Goal: Use online tool/utility: Utilize a website feature to perform a specific function

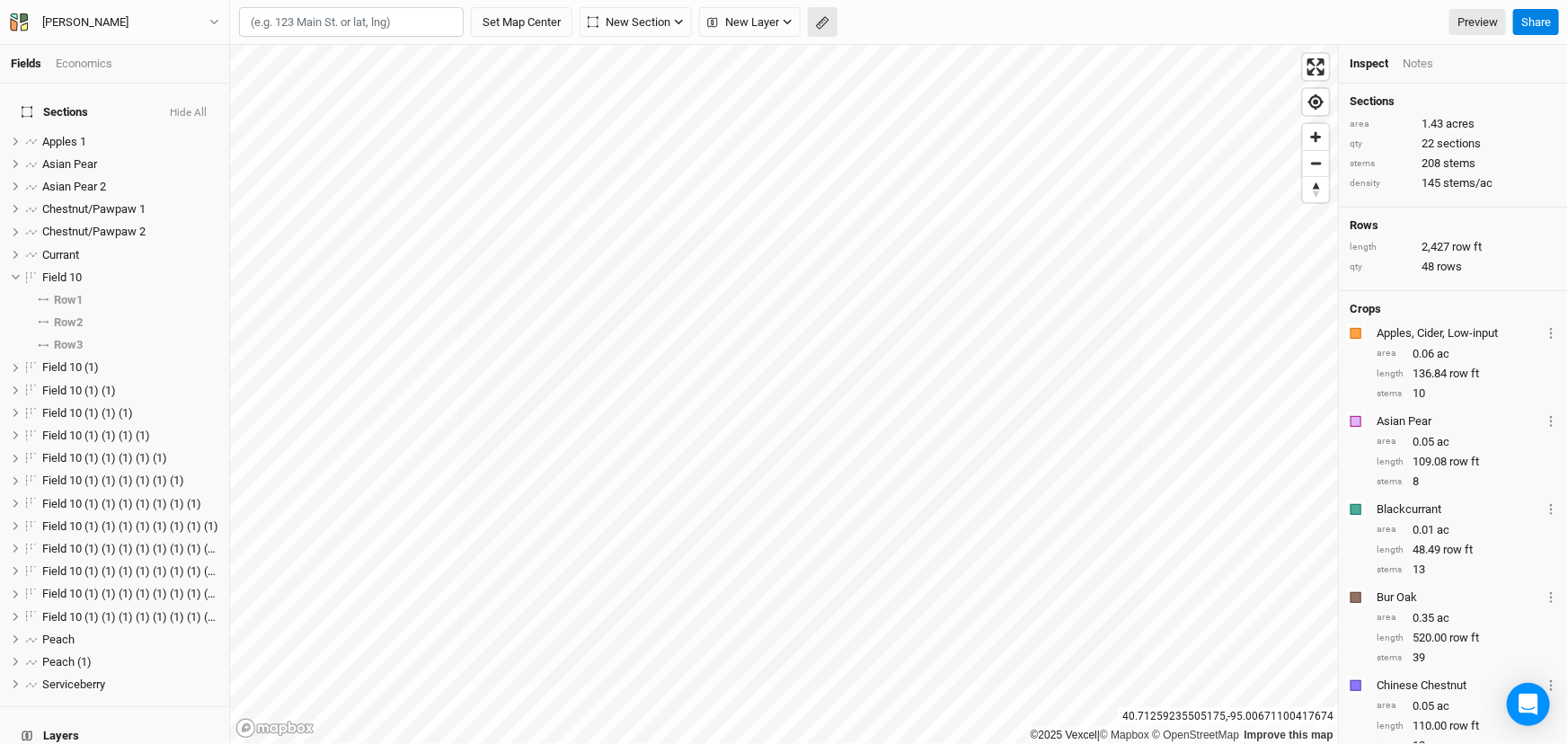
click at [837, 27] on button "button" at bounding box center [822, 22] width 30 height 31
click at [329, 27] on button "Done" at bounding box center [321, 22] width 43 height 27
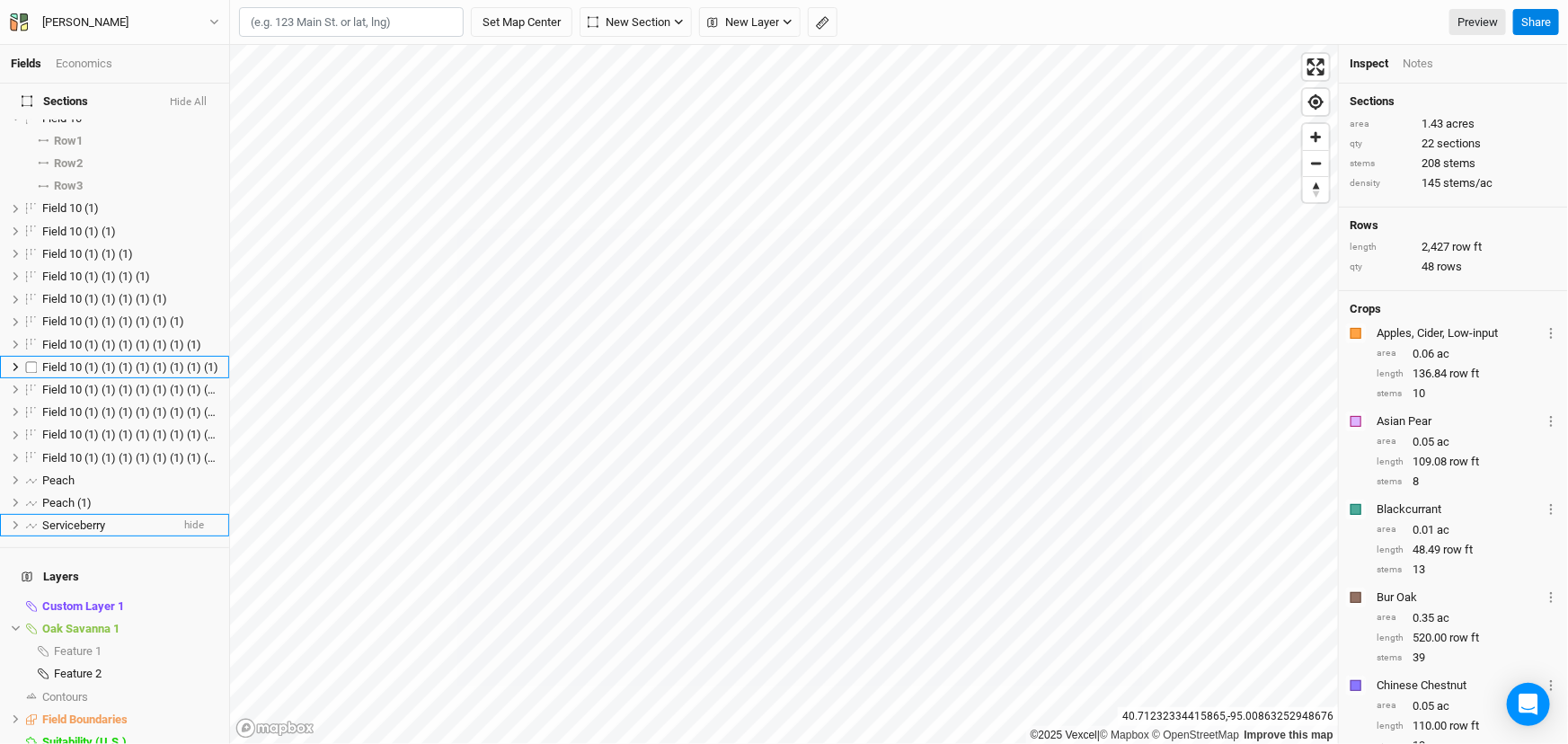
scroll to position [322, 0]
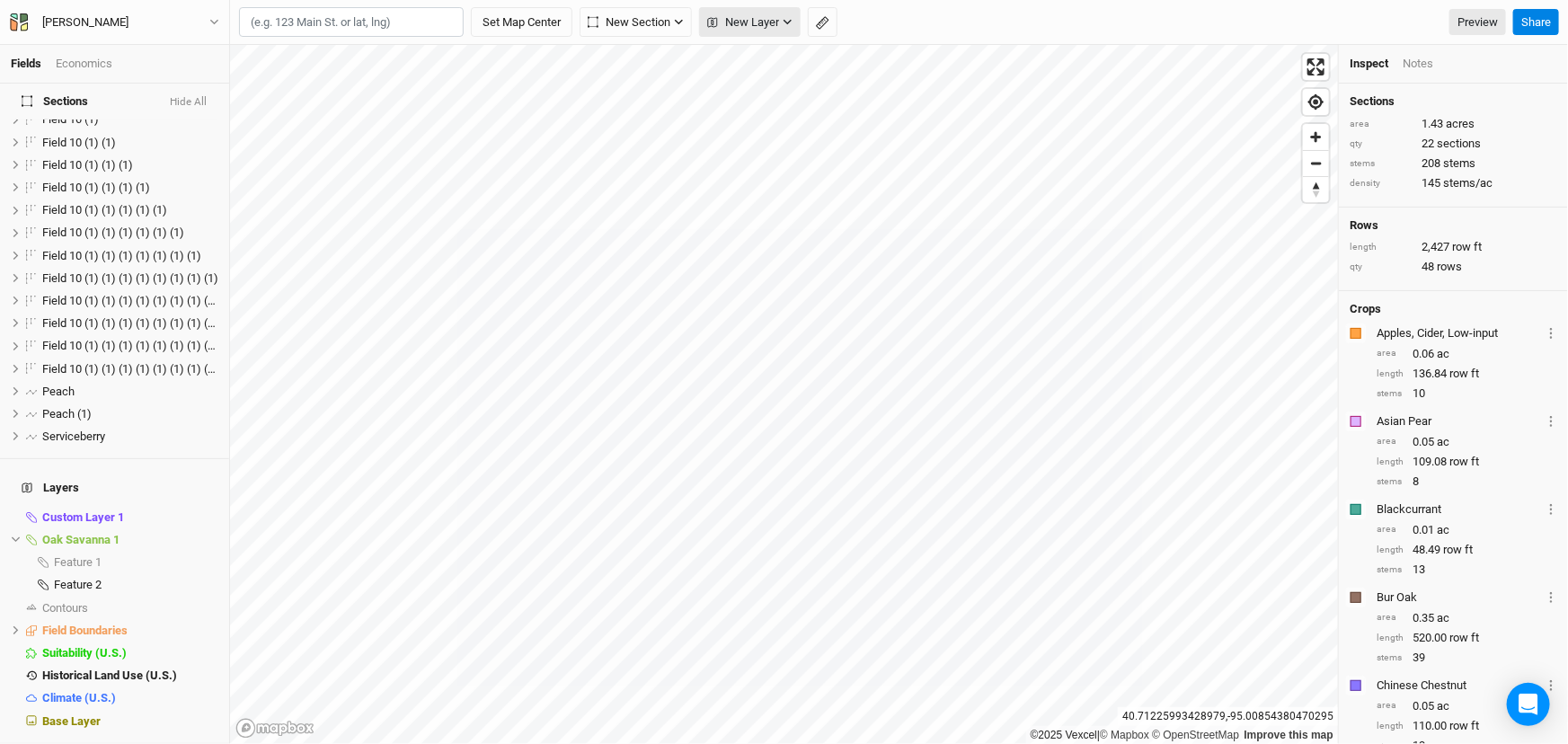
click at [779, 23] on span "New Layer" at bounding box center [743, 23] width 72 height 18
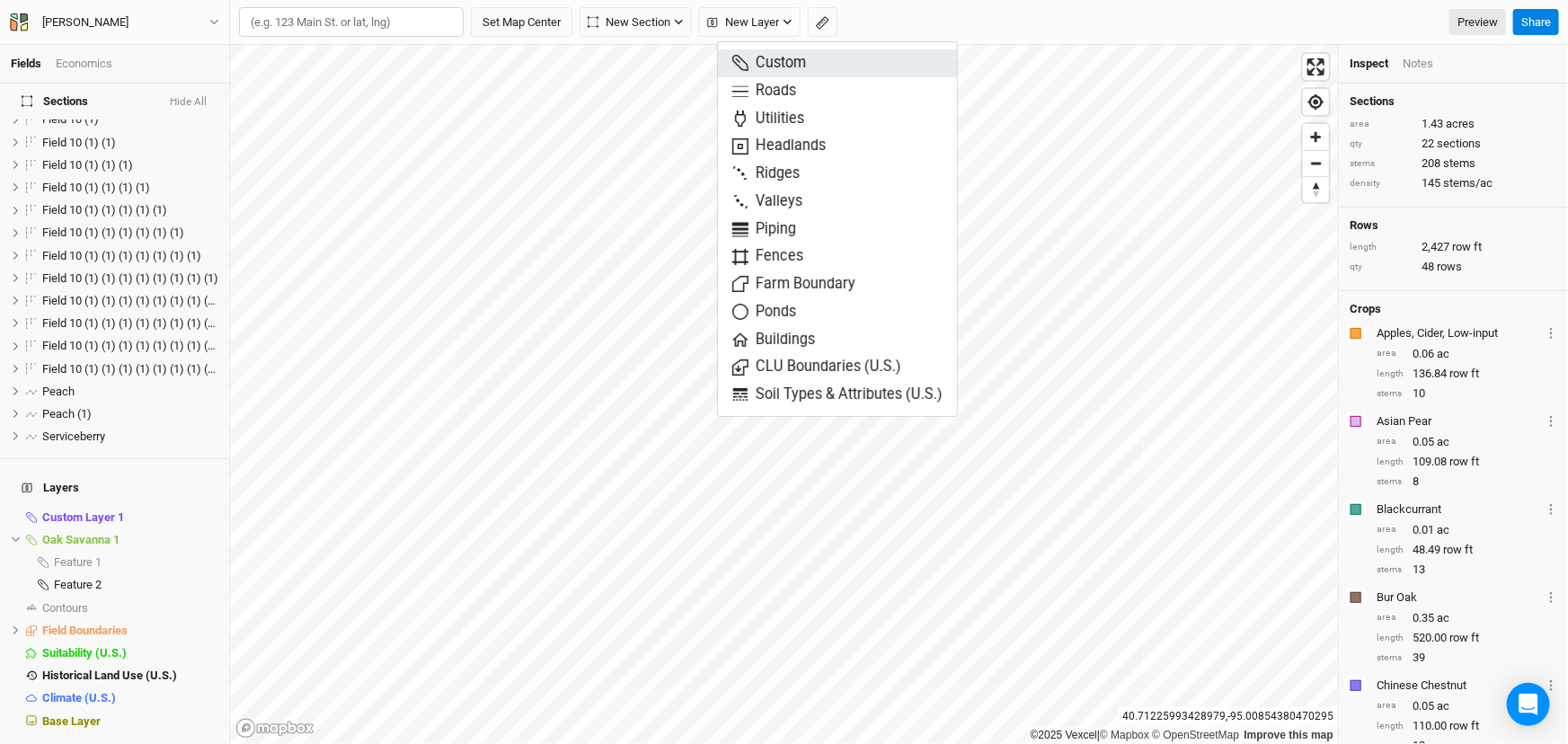
click at [789, 70] on span "Custom" at bounding box center [769, 63] width 74 height 21
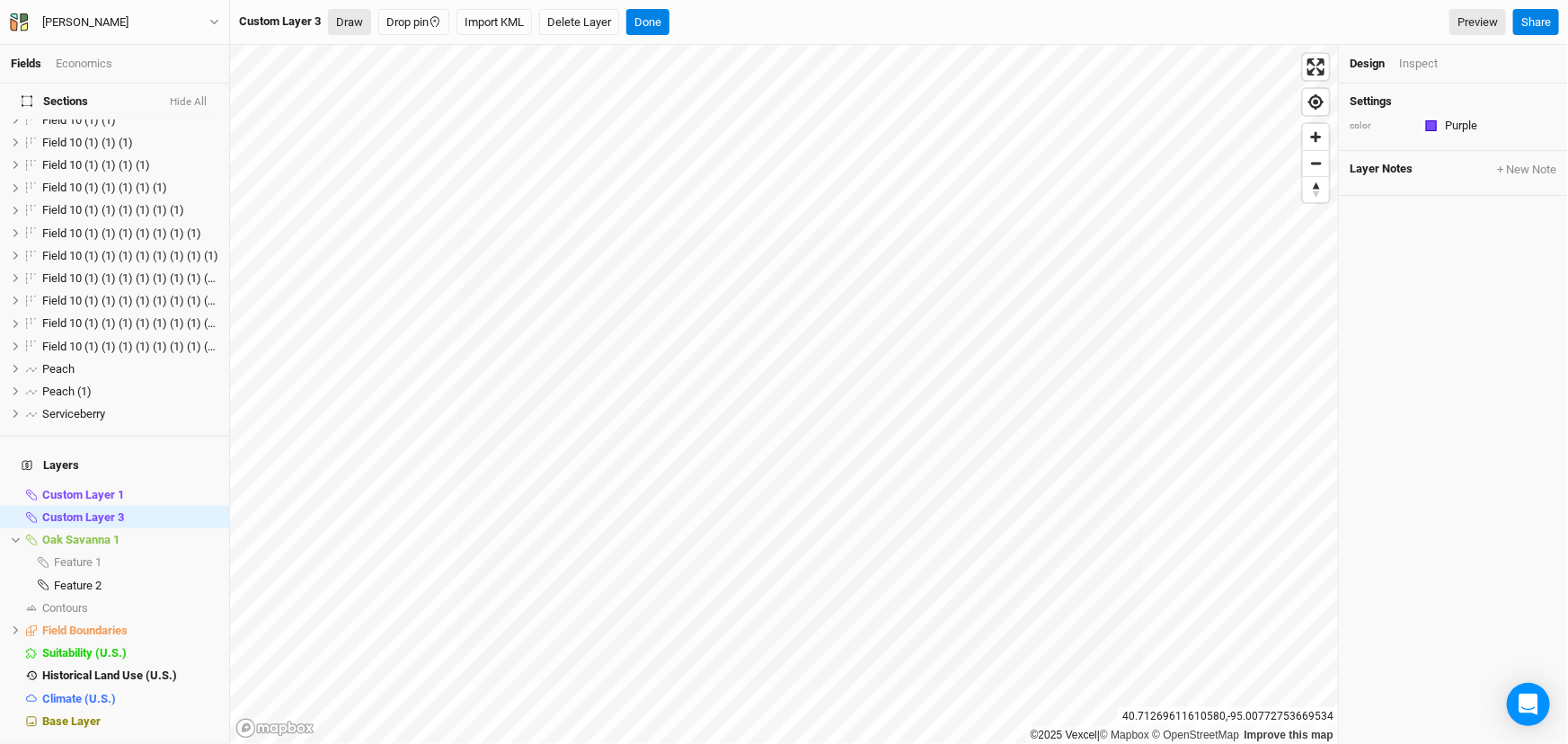
click at [371, 22] on button "Draw" at bounding box center [350, 22] width 43 height 27
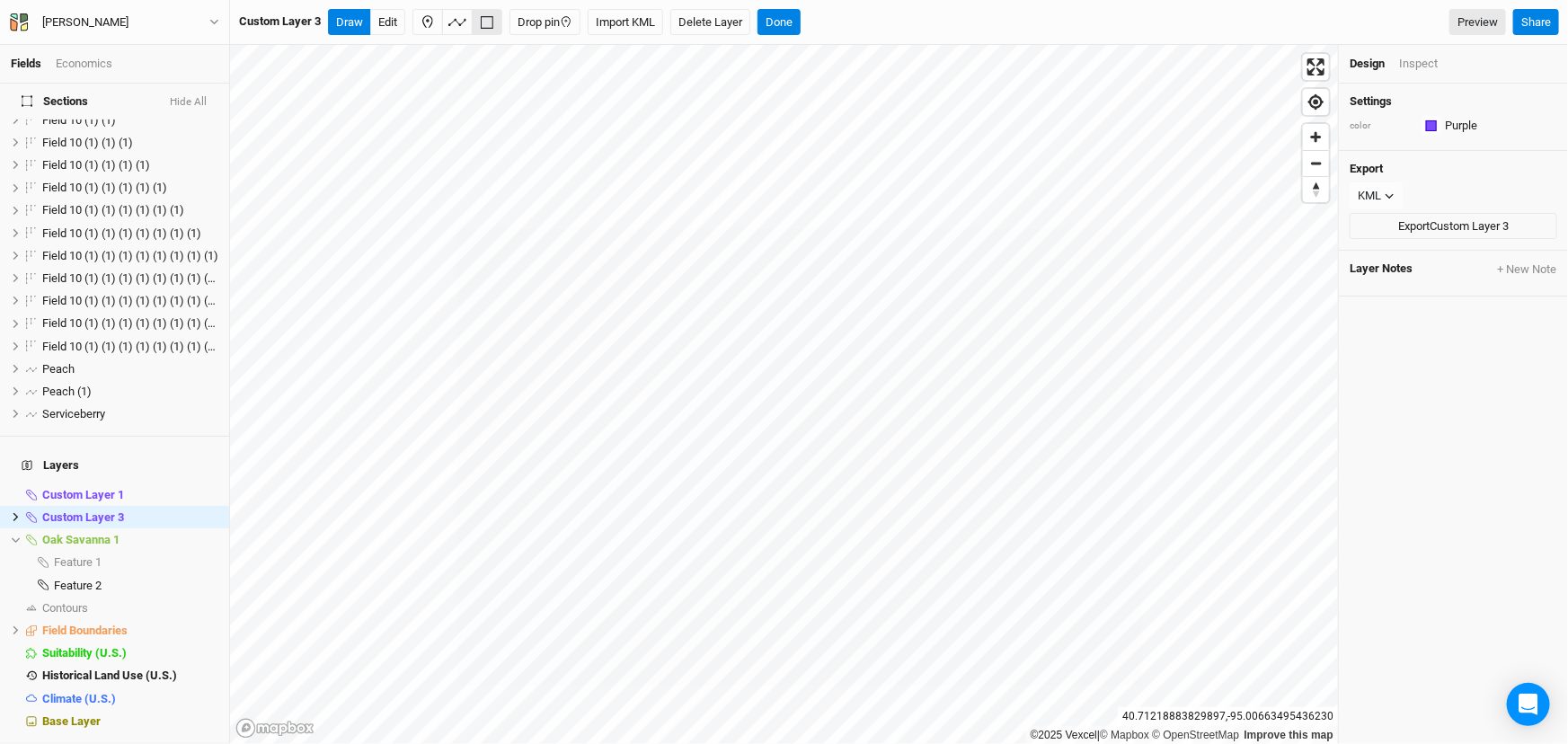
click at [1419, 69] on div "Inspect" at bounding box center [1418, 63] width 39 height 16
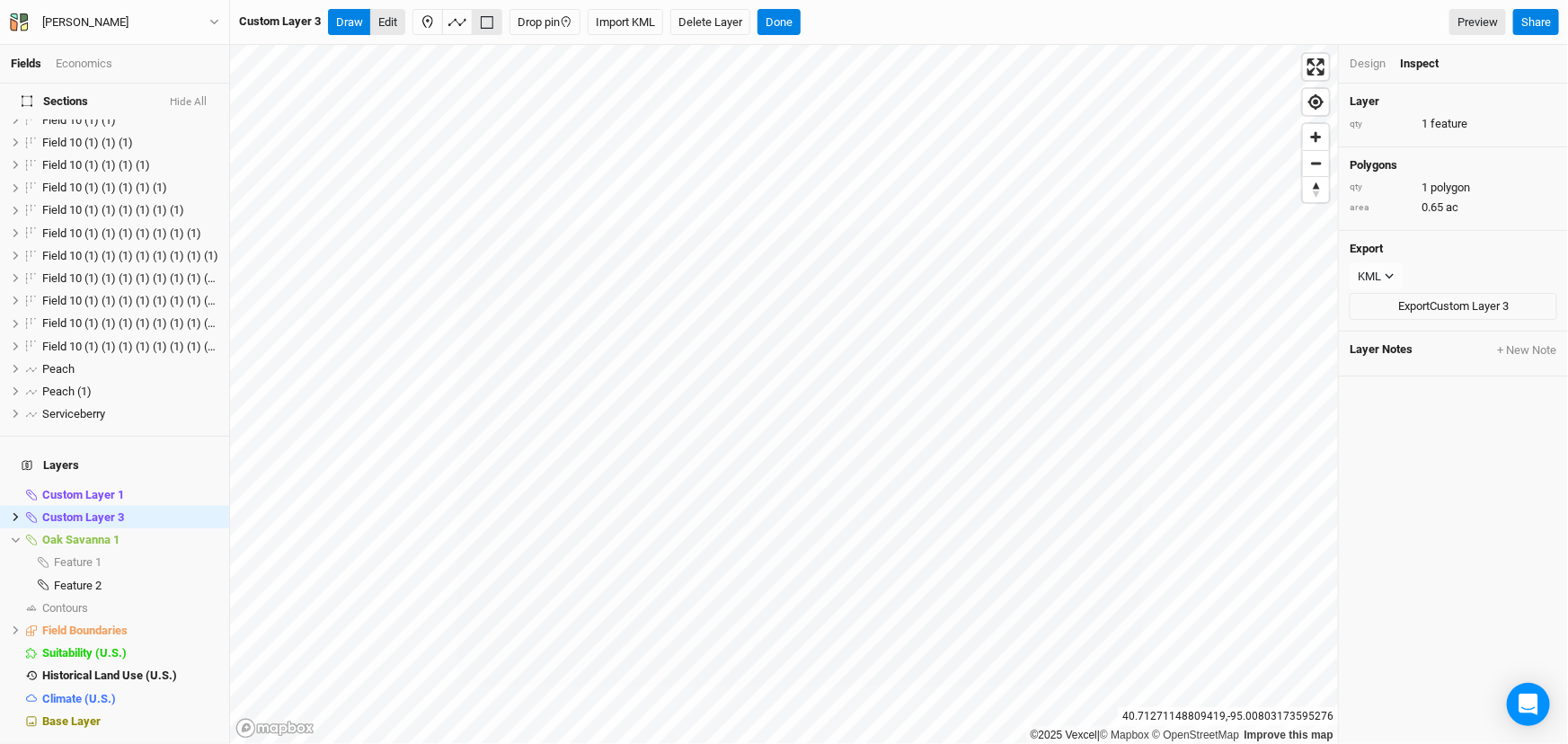
click at [401, 29] on button "Edit" at bounding box center [387, 22] width 35 height 27
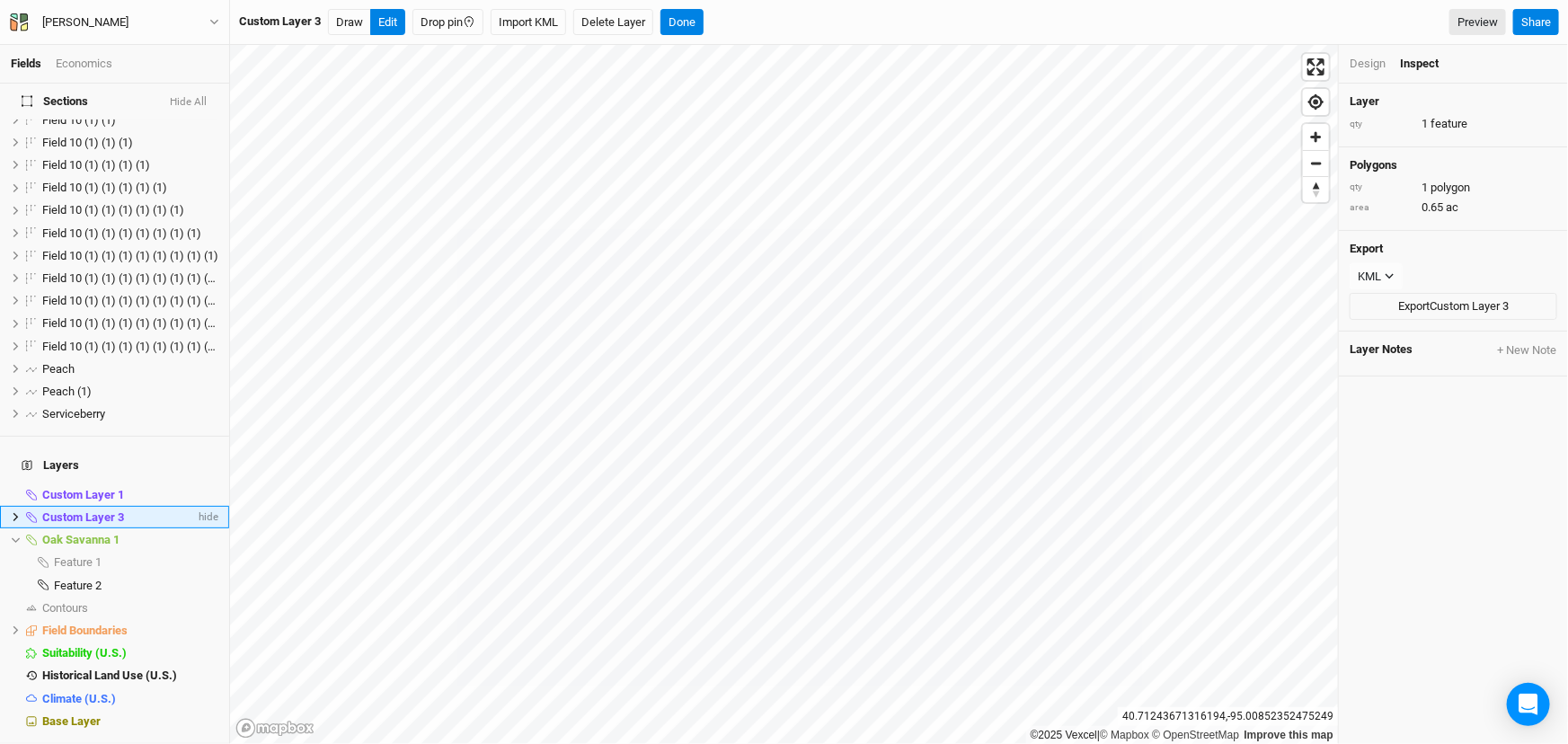
click at [15, 514] on icon at bounding box center [16, 517] width 10 height 10
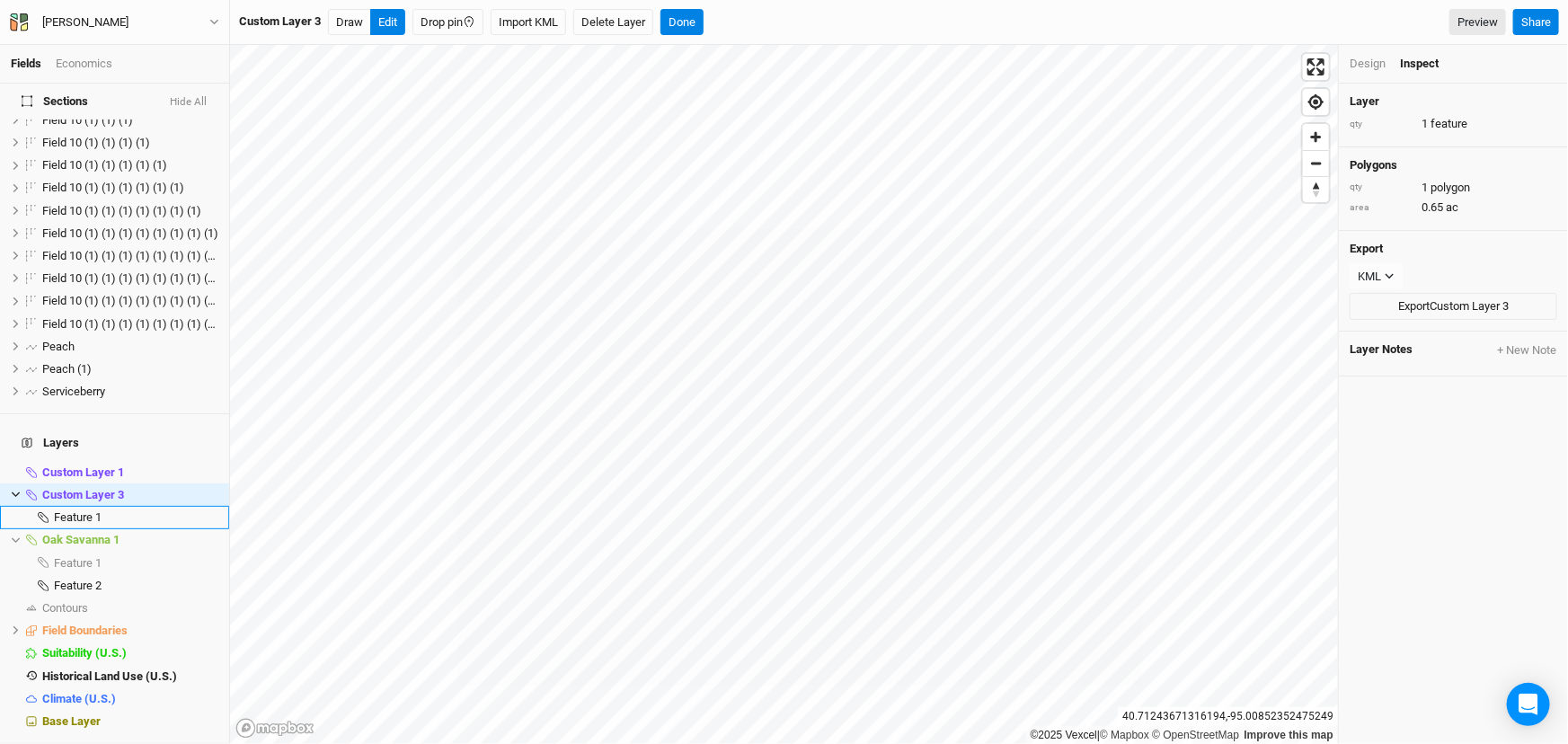
click at [102, 524] on span "Feature 1" at bounding box center [78, 517] width 47 height 14
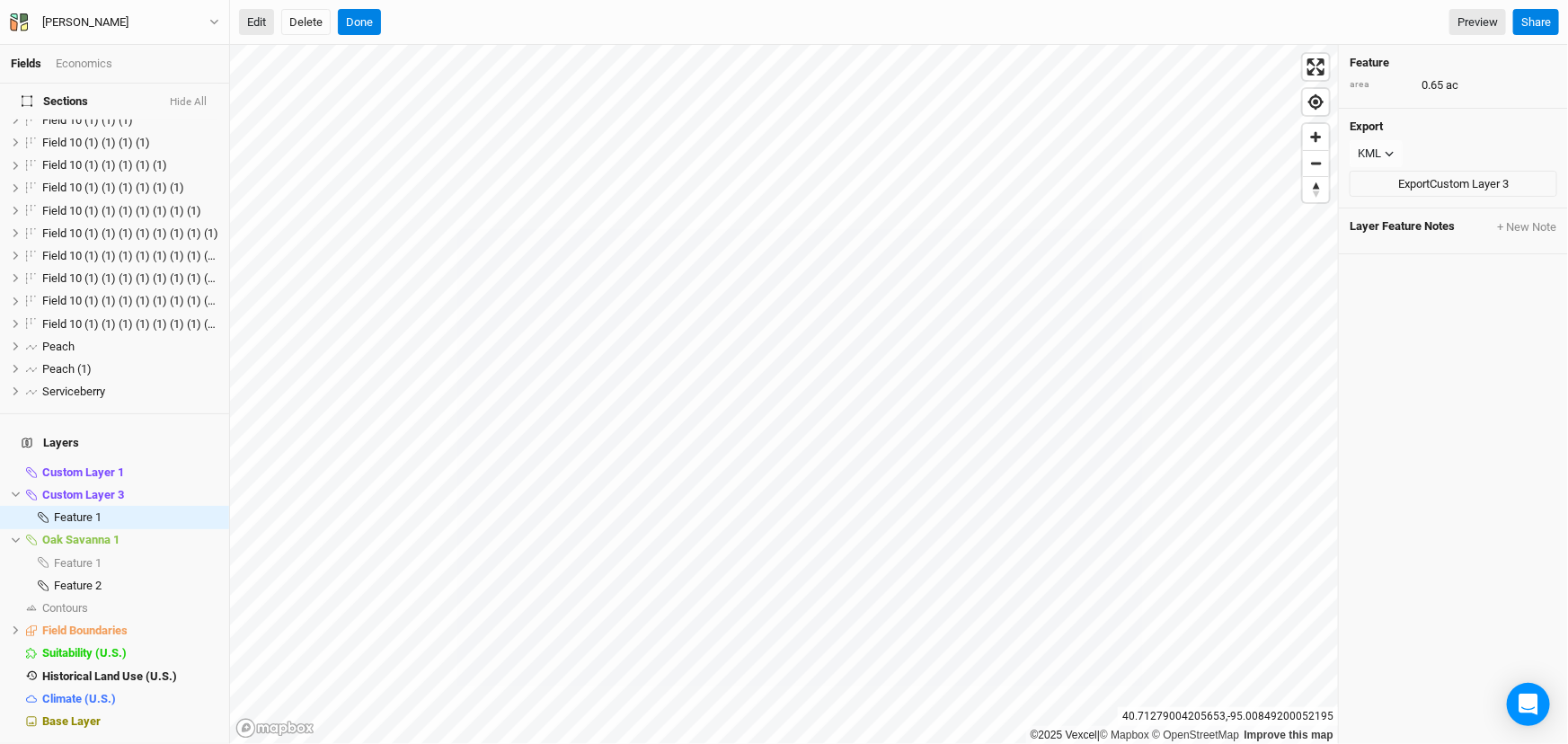
click at [255, 26] on button "Edit" at bounding box center [256, 22] width 35 height 27
click at [377, 14] on button "Done" at bounding box center [360, 22] width 43 height 27
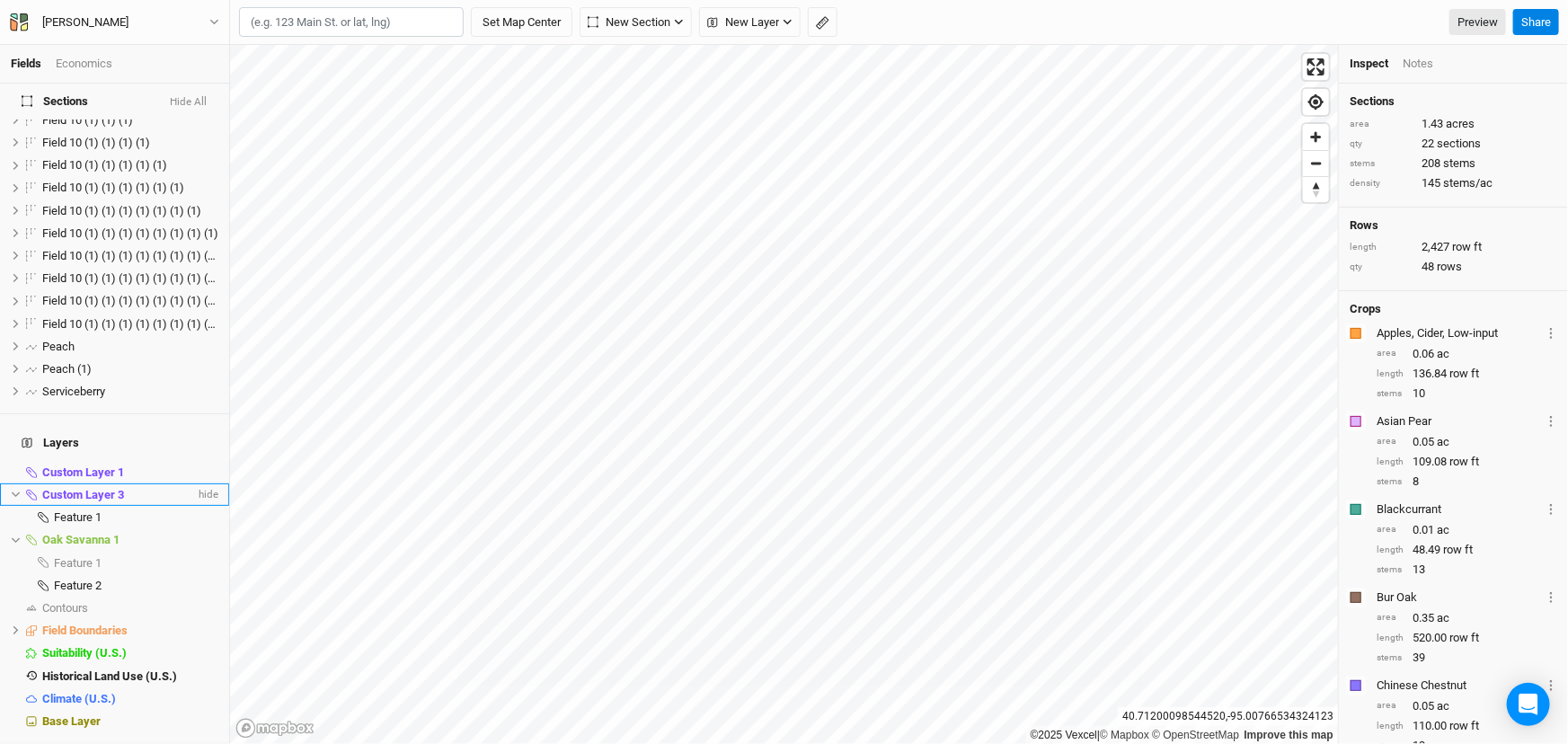
click at [94, 501] on span "Custom Layer 3" at bounding box center [83, 495] width 82 height 14
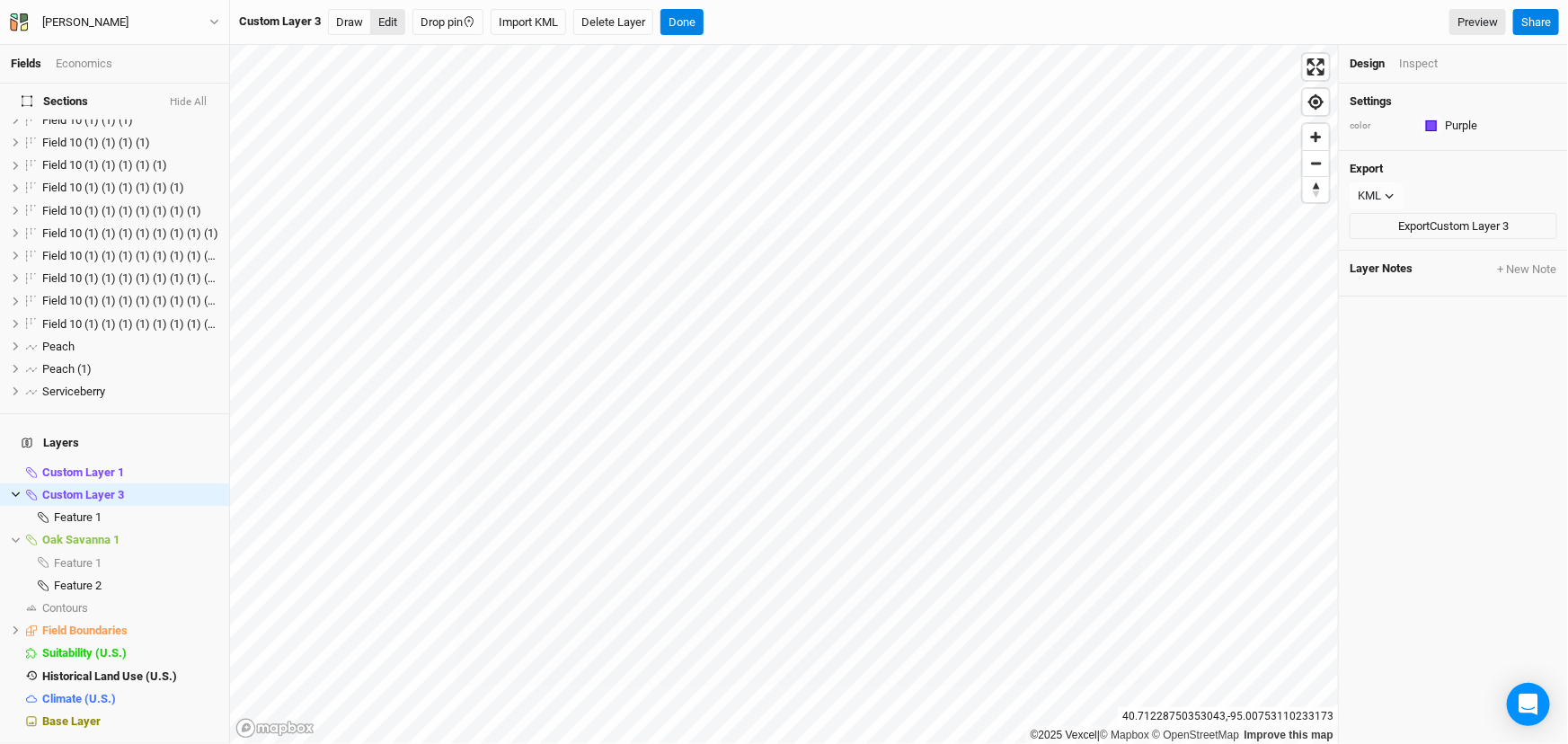
click at [399, 20] on button "Edit" at bounding box center [387, 22] width 35 height 27
click at [94, 501] on span "Custom Layer 3" at bounding box center [83, 495] width 82 height 14
click at [358, 34] on button "Draw" at bounding box center [350, 22] width 43 height 27
click at [1429, 72] on div "Inspect" at bounding box center [1418, 63] width 39 height 16
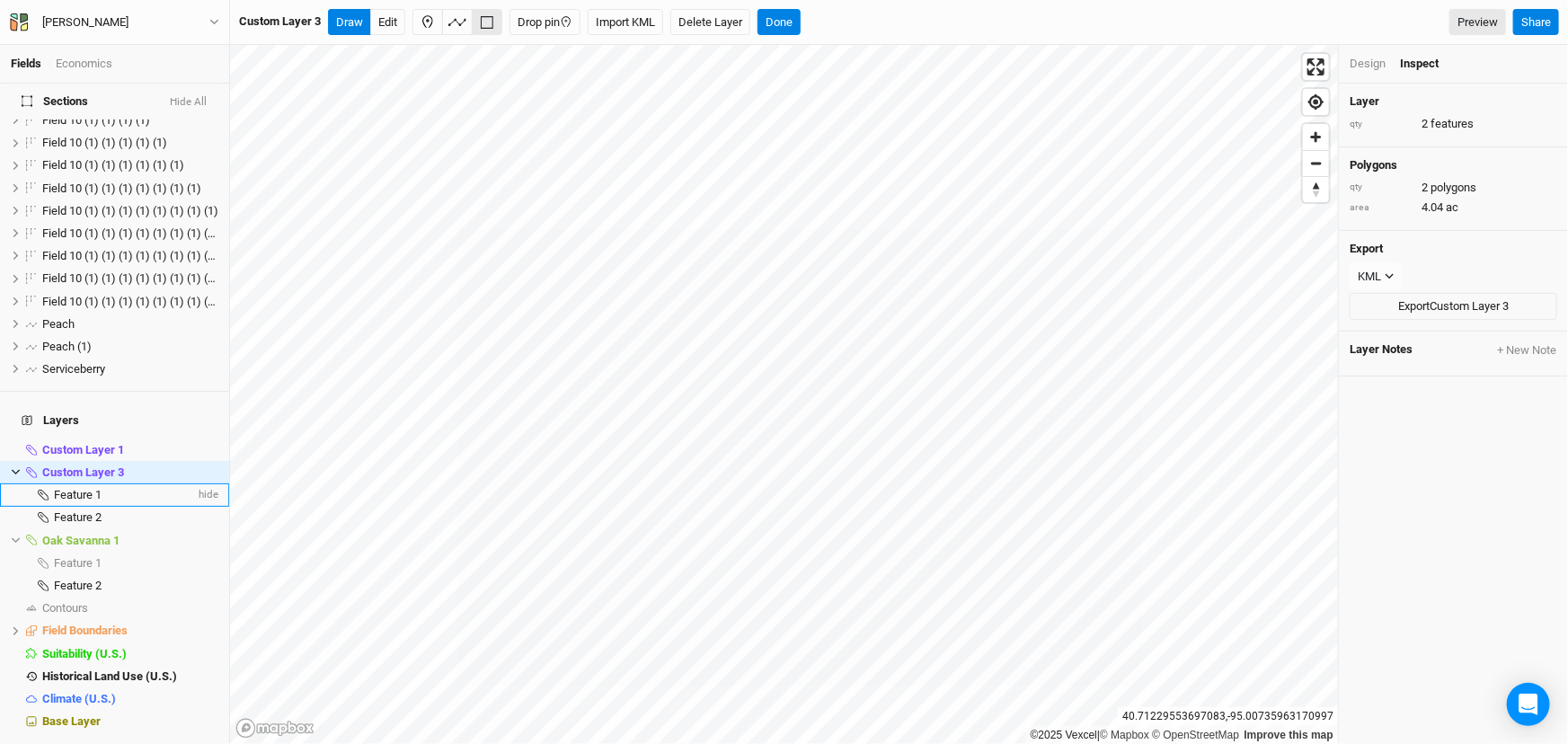
click at [98, 501] on span "Feature 1" at bounding box center [78, 495] width 47 height 14
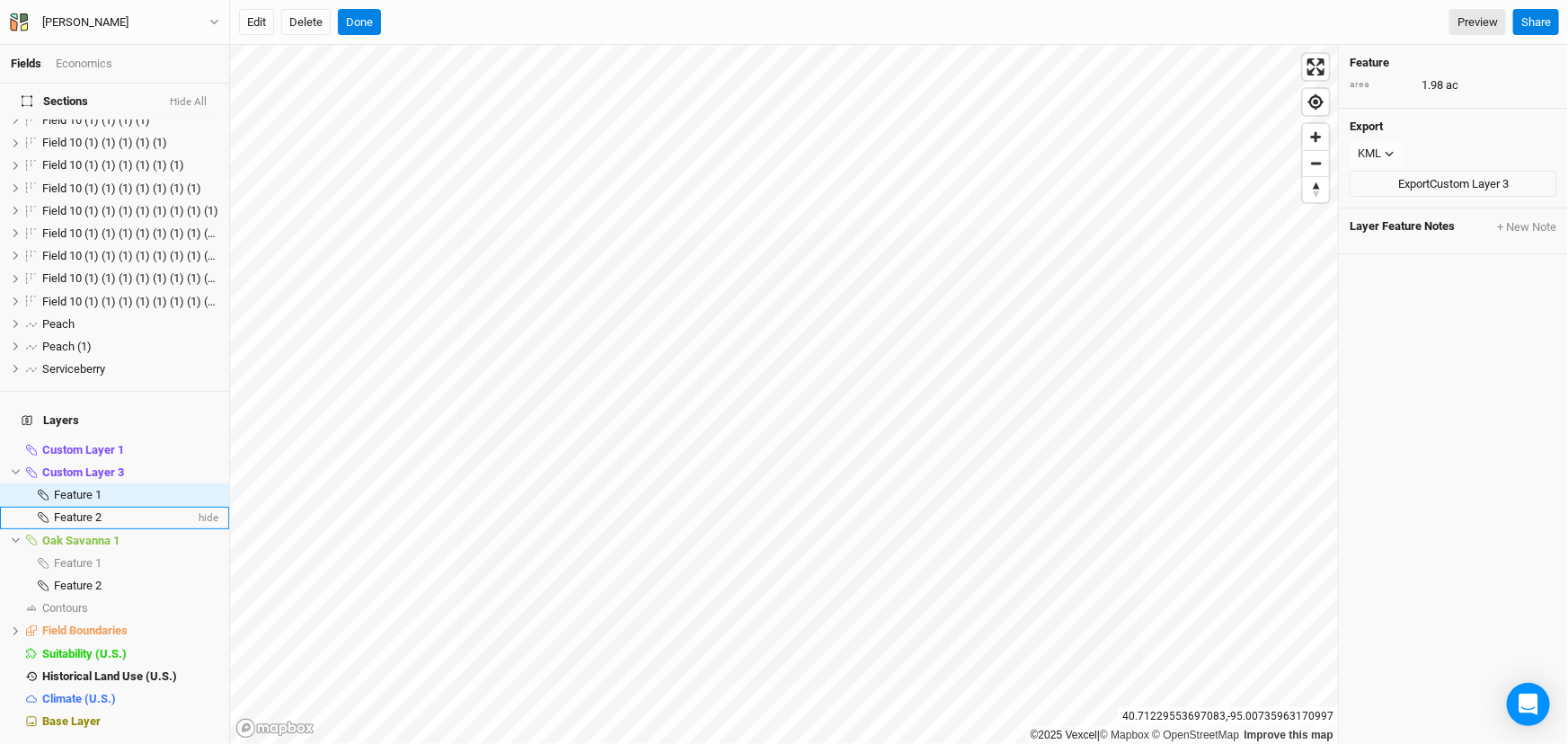
click at [101, 524] on span "Feature 2" at bounding box center [78, 517] width 47 height 14
click at [244, 18] on button "Edit" at bounding box center [256, 22] width 35 height 27
click at [381, 28] on button "Done" at bounding box center [360, 22] width 43 height 27
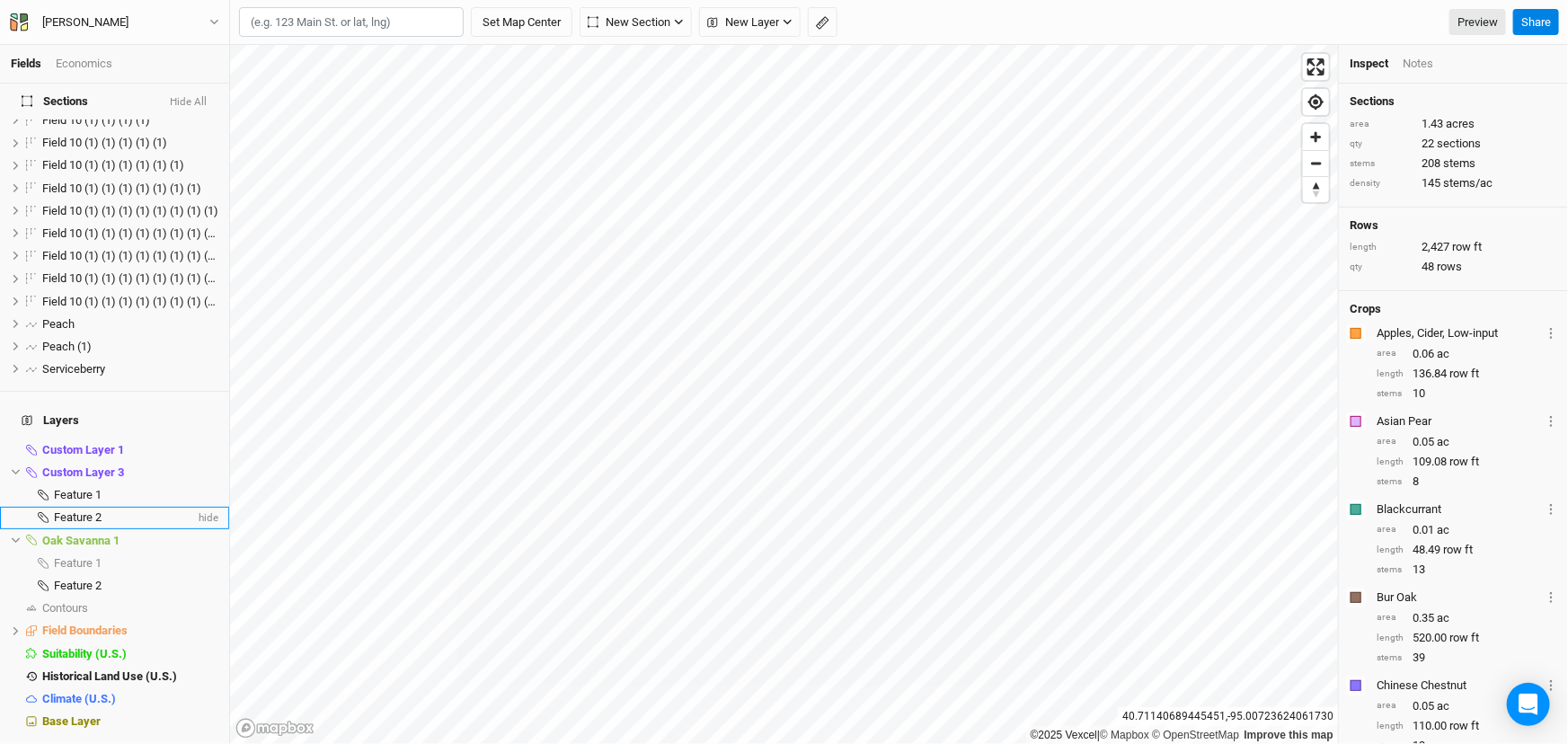
click at [102, 524] on span "Feature 2" at bounding box center [78, 517] width 47 height 14
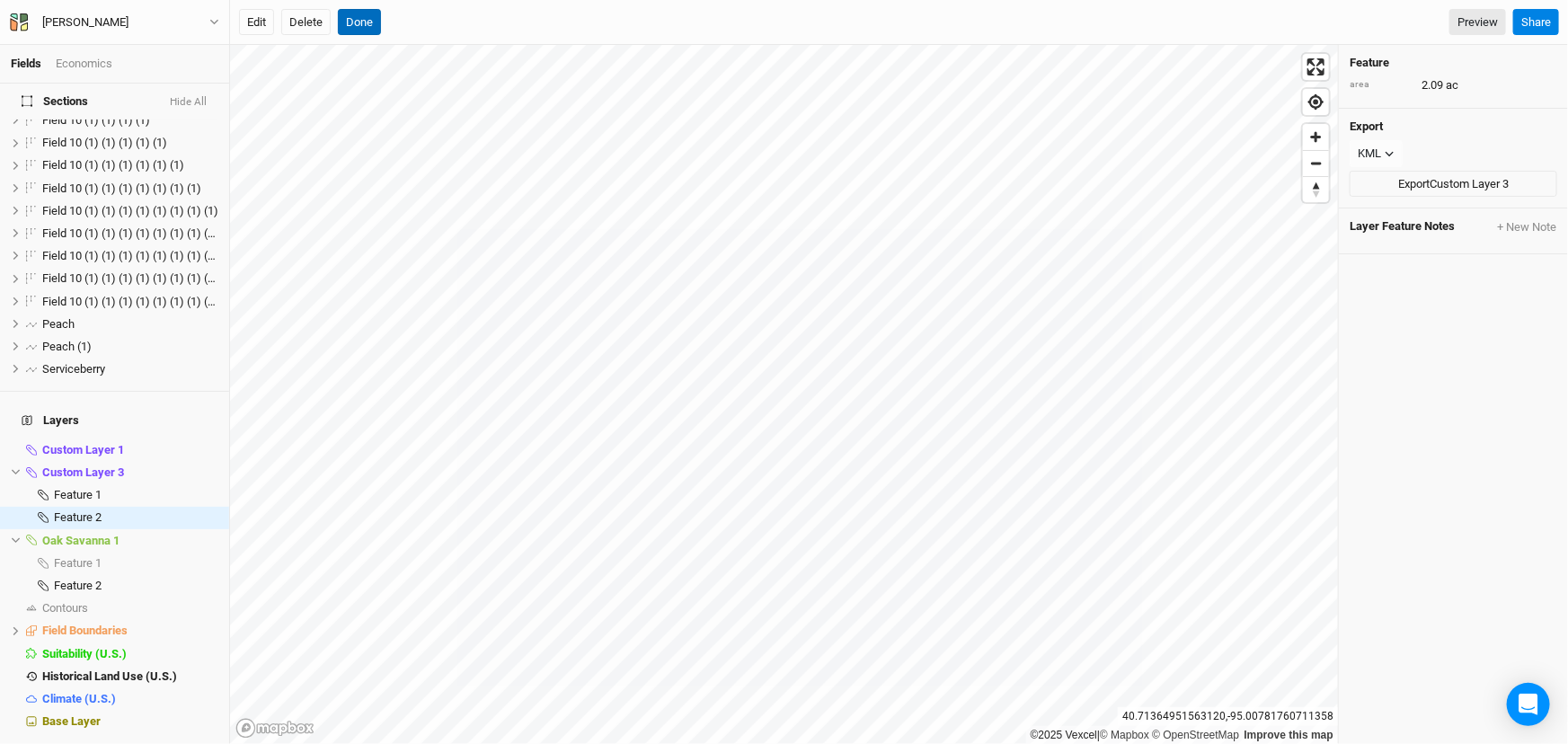
click at [374, 20] on button "Done" at bounding box center [360, 22] width 43 height 27
